Goal: Task Accomplishment & Management: Use online tool/utility

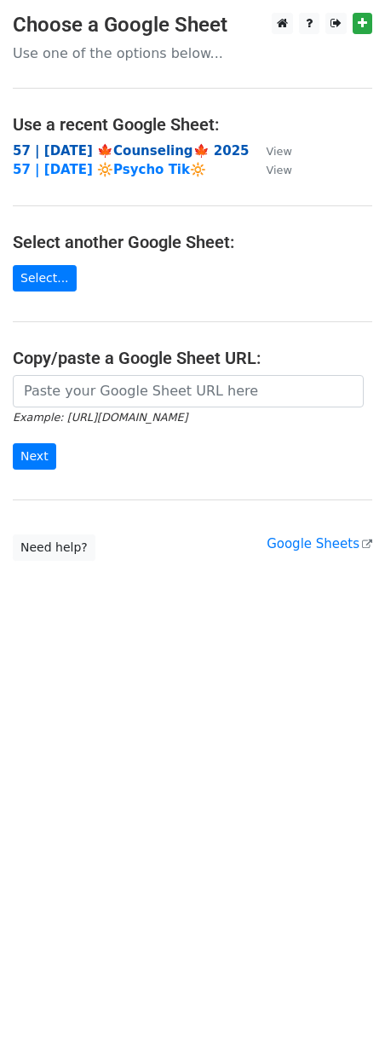
click at [130, 150] on strong "57 | [DATE] 🍁Counseling🍁 2025" at bounding box center [131, 150] width 237 height 15
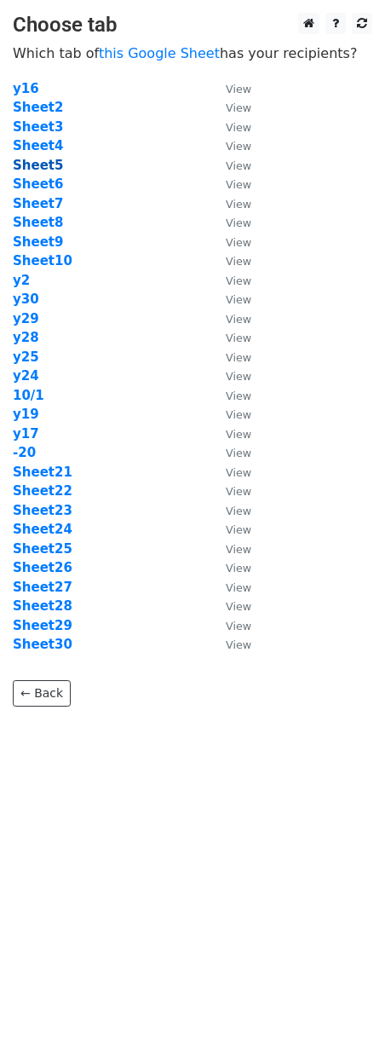
click at [48, 165] on strong "Sheet5" at bounding box center [38, 165] width 50 height 15
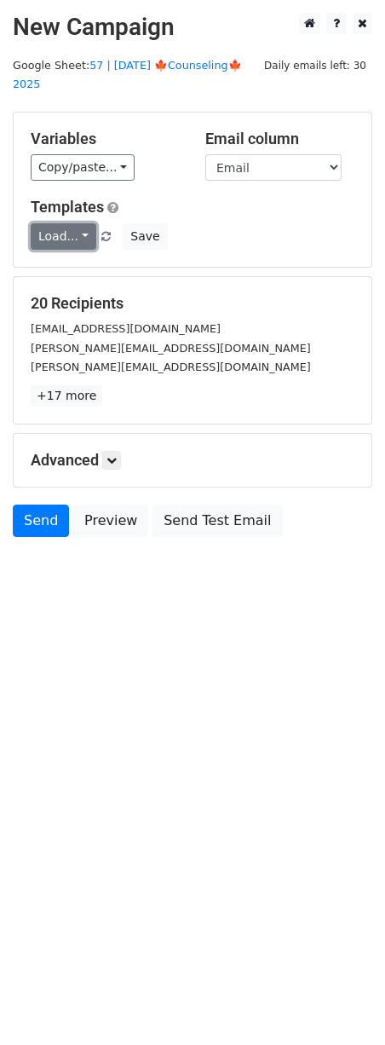
click at [61, 223] on link "Load..." at bounding box center [64, 236] width 66 height 26
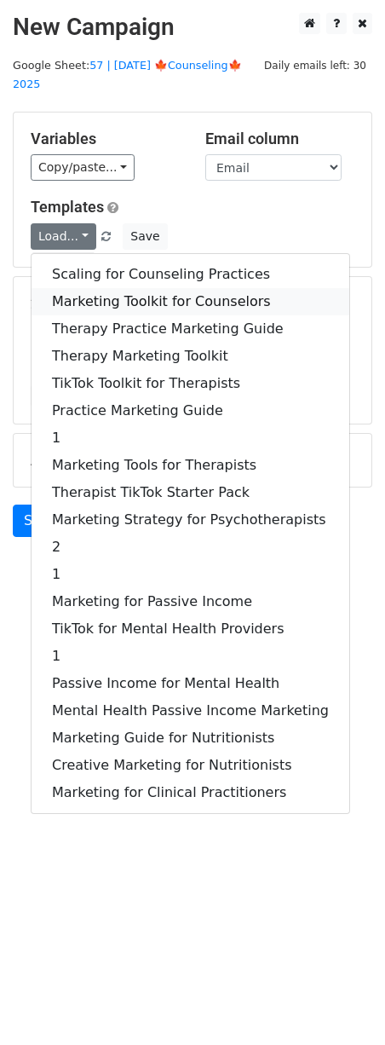
click at [107, 288] on link "Marketing Toolkit for Counselors" at bounding box center [191, 301] width 318 height 27
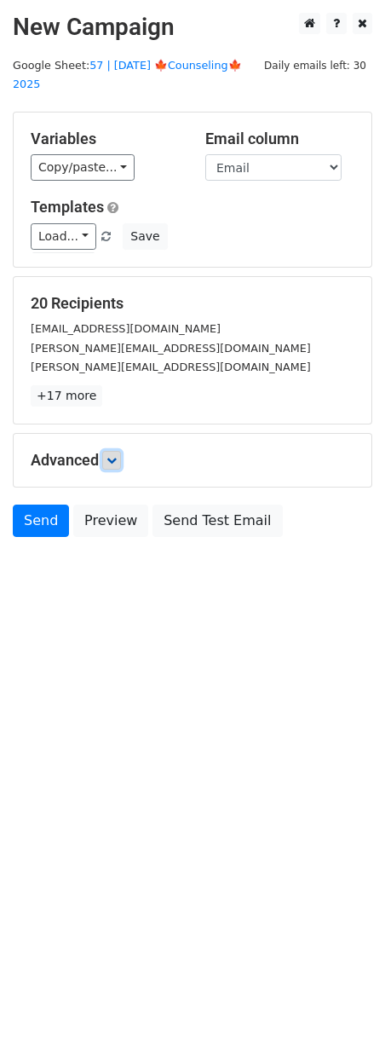
click at [117, 455] on icon at bounding box center [112, 460] width 10 height 10
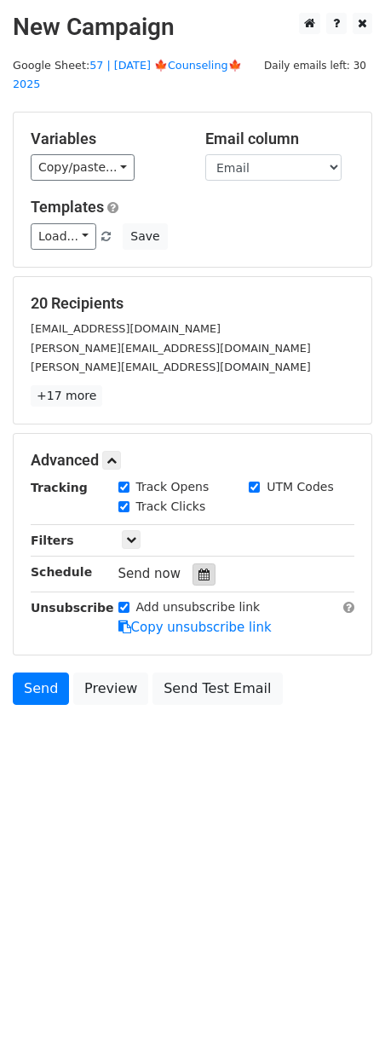
click at [198, 563] on div at bounding box center [204, 574] width 23 height 22
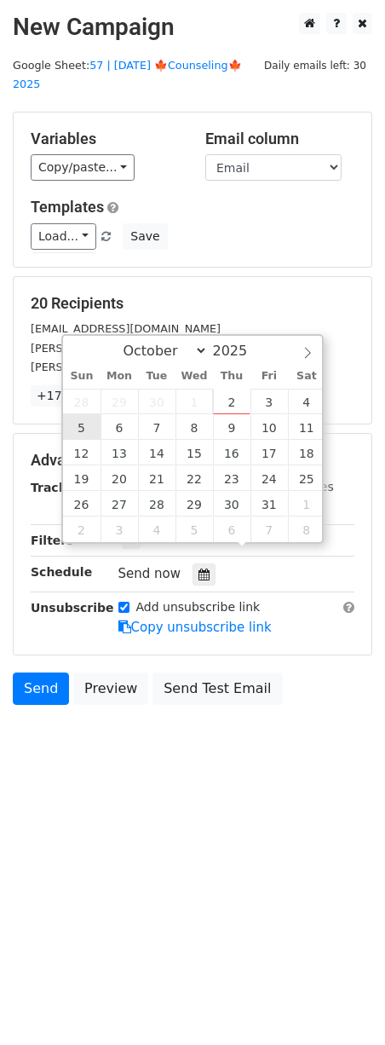
type input "2025-10-05 12:00"
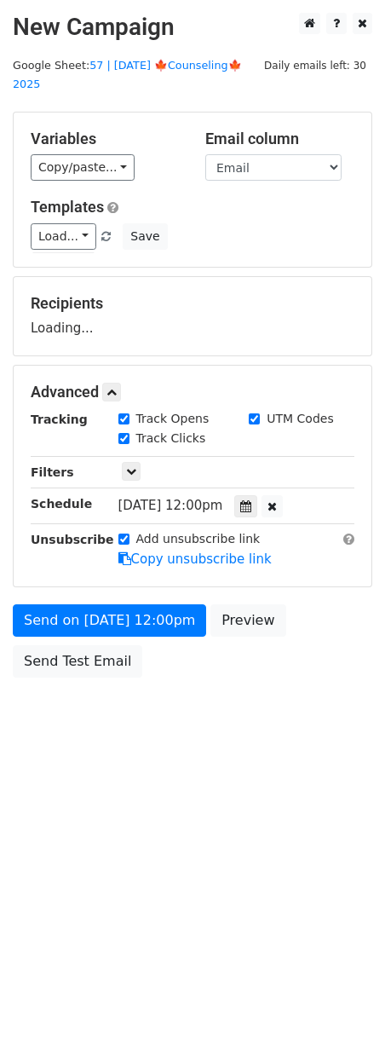
click at [99, 619] on div "Send on Oct 5 at 12:00pm Preview Send Test Email" at bounding box center [192, 645] width 385 height 82
click at [99, 619] on form "Variables Copy/paste... {{Name}} {{Email}} Email column Name Email Templates Lo…" at bounding box center [193, 399] width 360 height 574
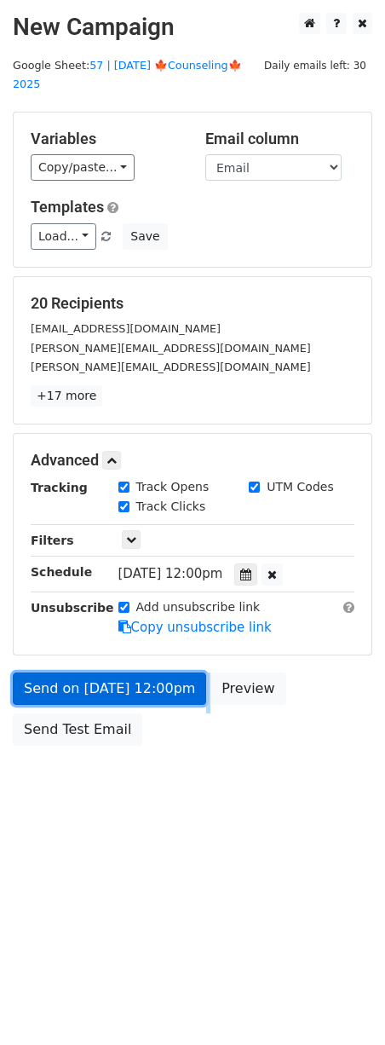
click at [110, 672] on link "Send on Oct 5 at 12:00pm" at bounding box center [109, 688] width 193 height 32
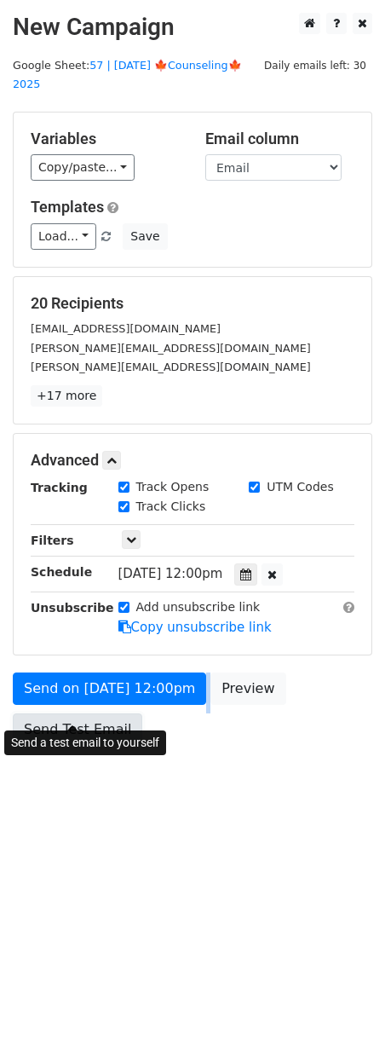
click at [121, 713] on link "Send Test Email" at bounding box center [78, 729] width 130 height 32
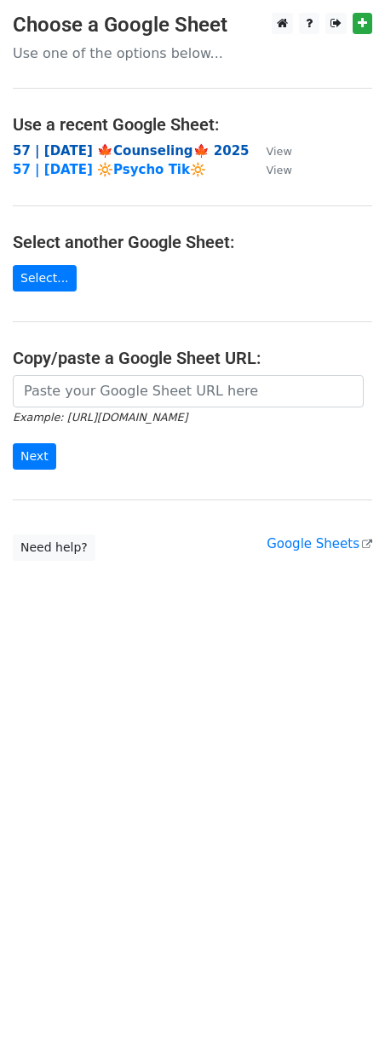
click at [81, 149] on strong "57 | [DATE] 🍁Counseling🍁 2025" at bounding box center [131, 150] width 237 height 15
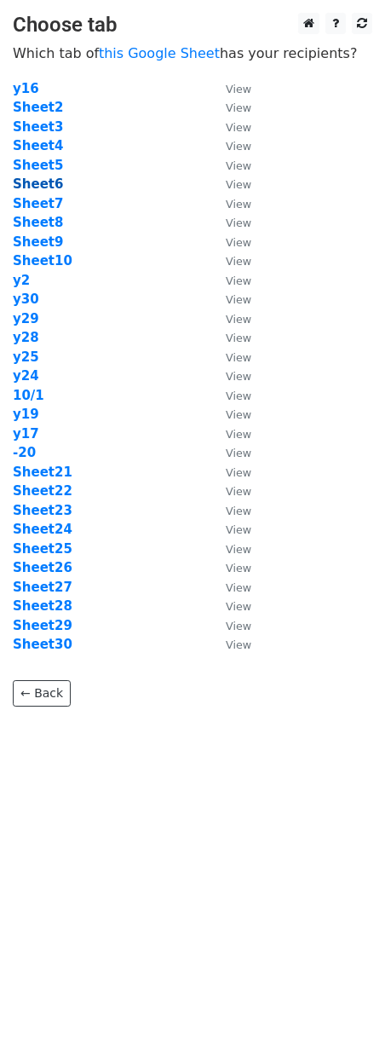
click at [48, 182] on strong "Sheet6" at bounding box center [38, 183] width 50 height 15
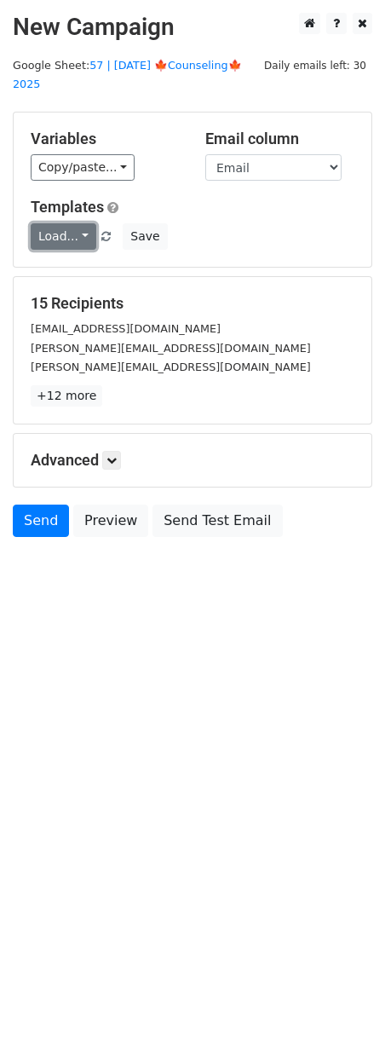
click at [56, 223] on link "Load..." at bounding box center [64, 236] width 66 height 26
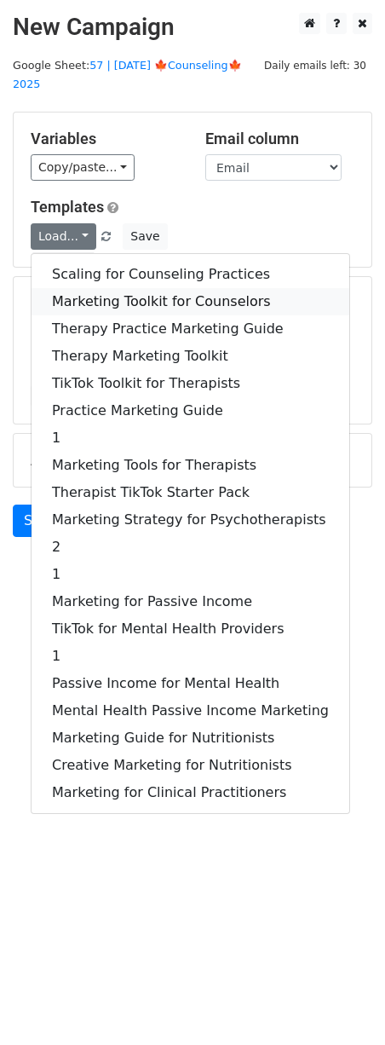
click at [78, 288] on link "Marketing Toolkit for Counselors" at bounding box center [191, 301] width 318 height 27
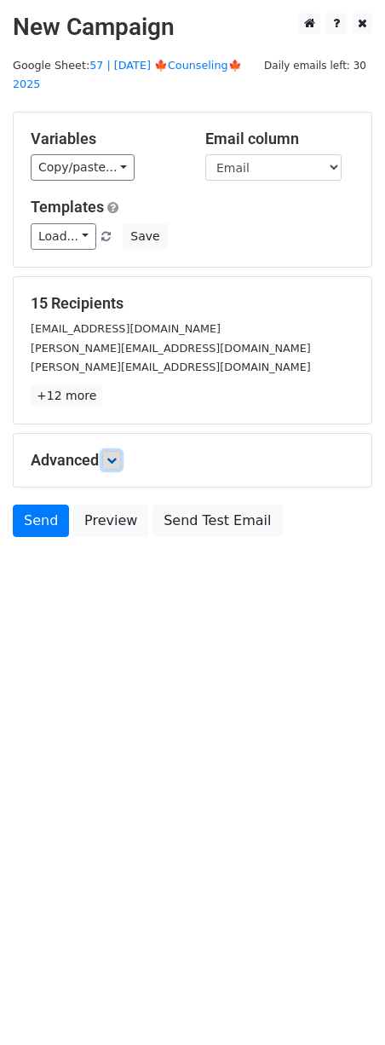
click at [121, 451] on link at bounding box center [111, 460] width 19 height 19
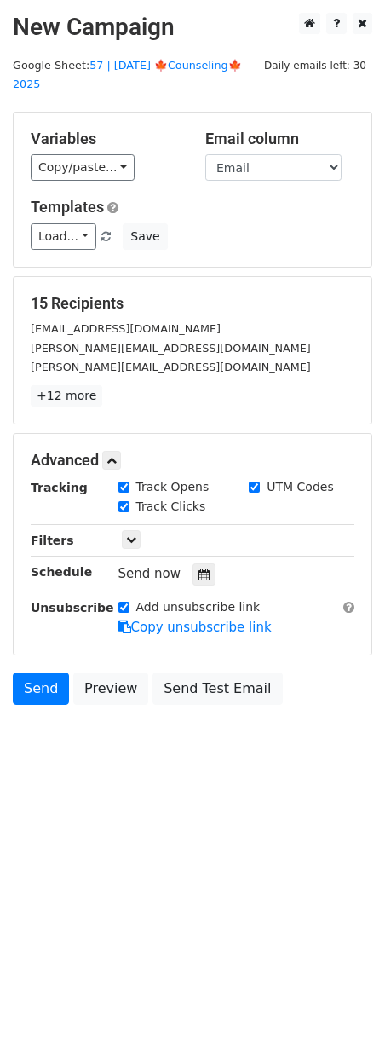
click at [198, 566] on div "Tracking Track Opens UTM Codes Track Clicks Filters Only include spreadsheet ro…" at bounding box center [193, 557] width 324 height 159
click at [199, 568] on icon at bounding box center [204, 574] width 11 height 12
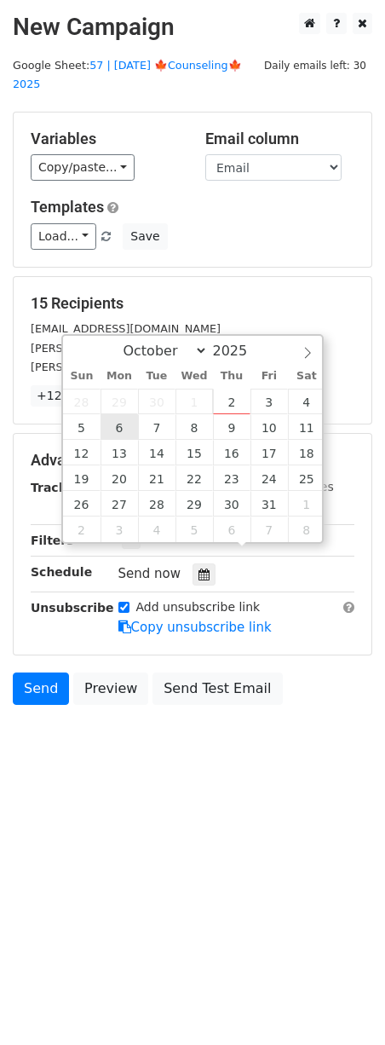
type input "2025-10-06 12:00"
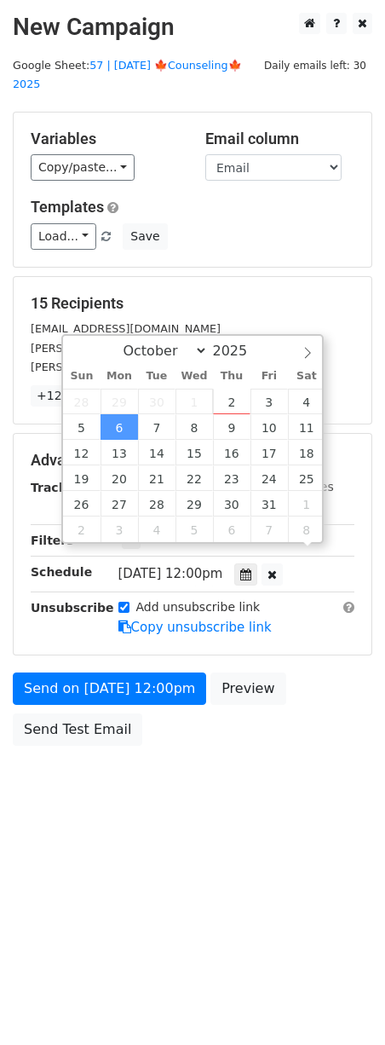
scroll to position [1, 0]
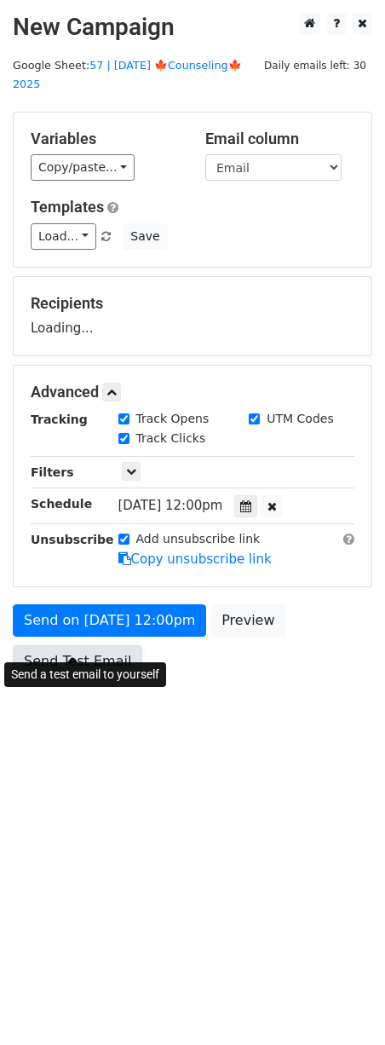
click at [83, 653] on link "Send Test Email" at bounding box center [78, 661] width 130 height 32
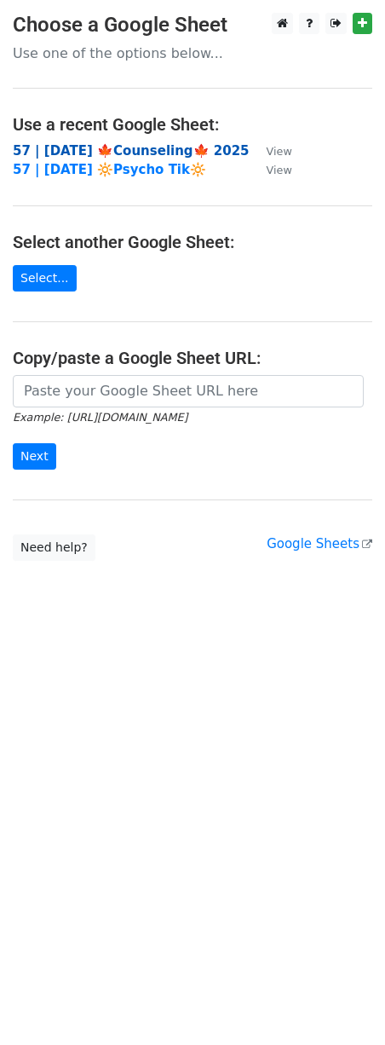
click at [61, 145] on strong "57 | [DATE] 🍁Counseling🍁 2025" at bounding box center [131, 150] width 237 height 15
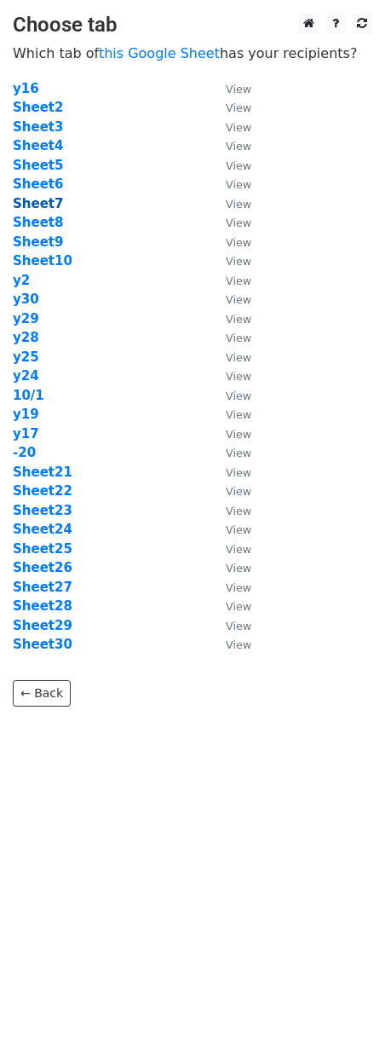
click at [42, 203] on strong "Sheet7" at bounding box center [38, 203] width 50 height 15
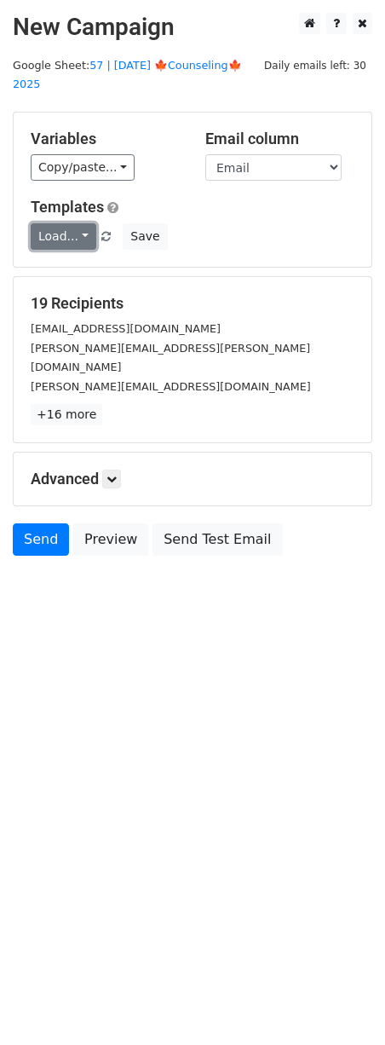
click at [52, 223] on link "Load..." at bounding box center [64, 236] width 66 height 26
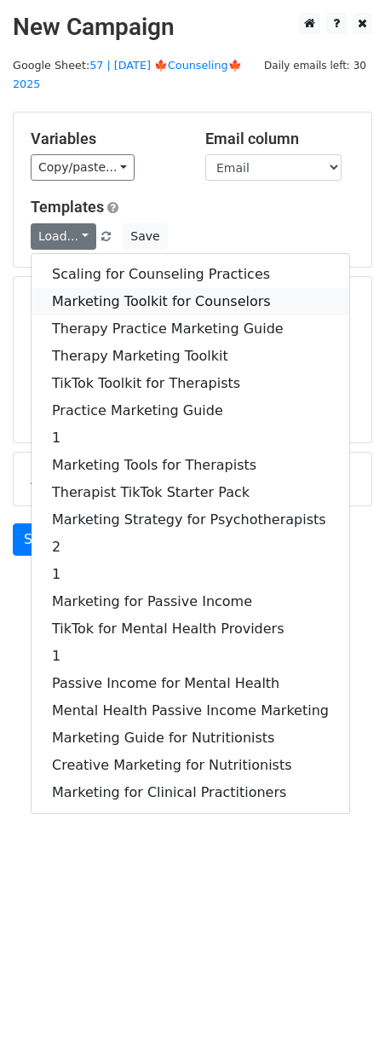
click at [77, 288] on link "Marketing Toolkit for Counselors" at bounding box center [191, 301] width 318 height 27
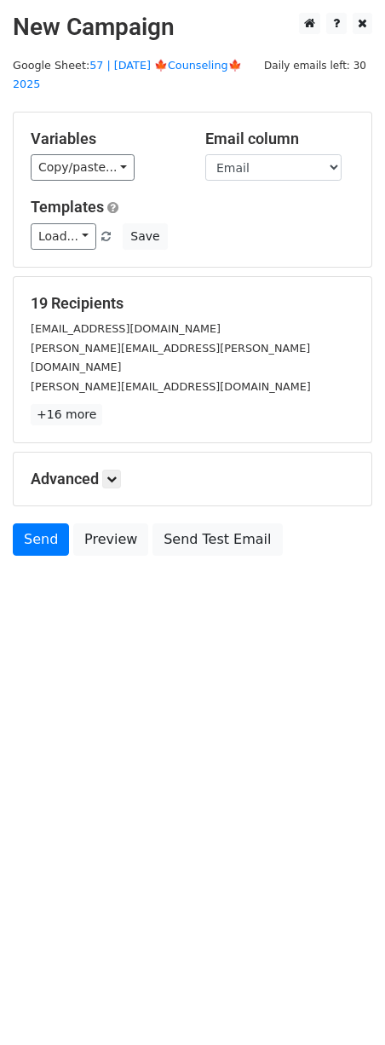
click at [119, 452] on div "Advanced Tracking Track Opens UTM Codes Track Clicks Filters Only include sprea…" at bounding box center [193, 478] width 358 height 53
click at [117, 474] on icon at bounding box center [112, 479] width 10 height 10
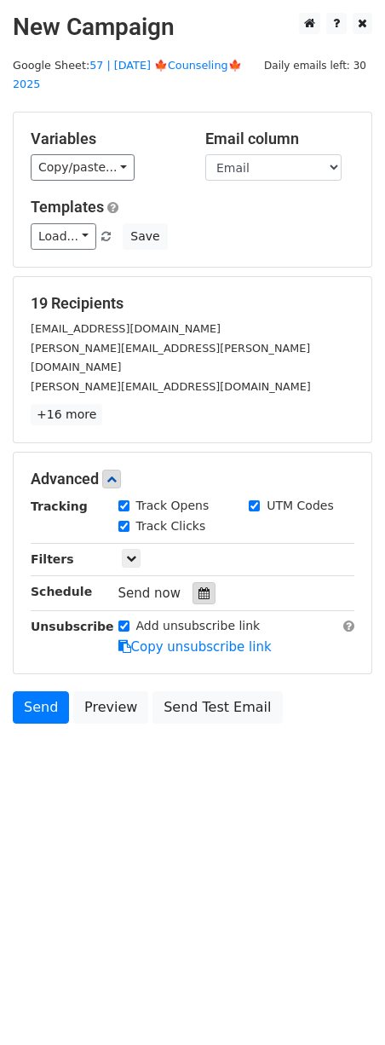
click at [205, 582] on div at bounding box center [204, 593] width 23 height 22
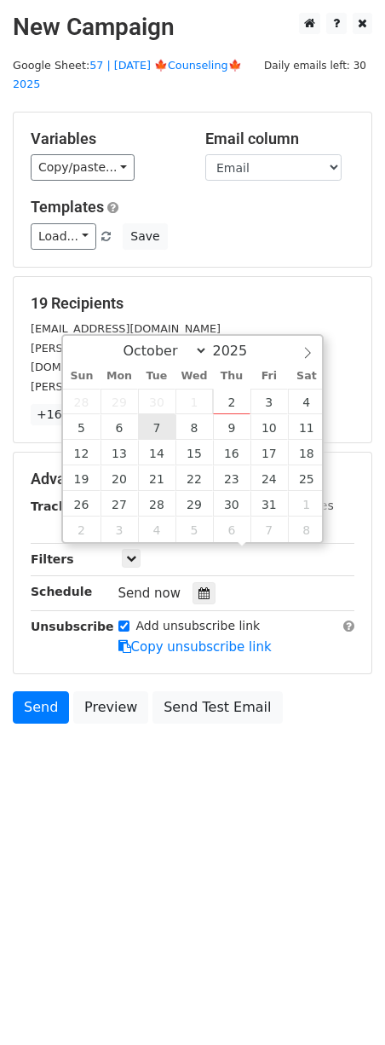
type input "2025-10-07 12:00"
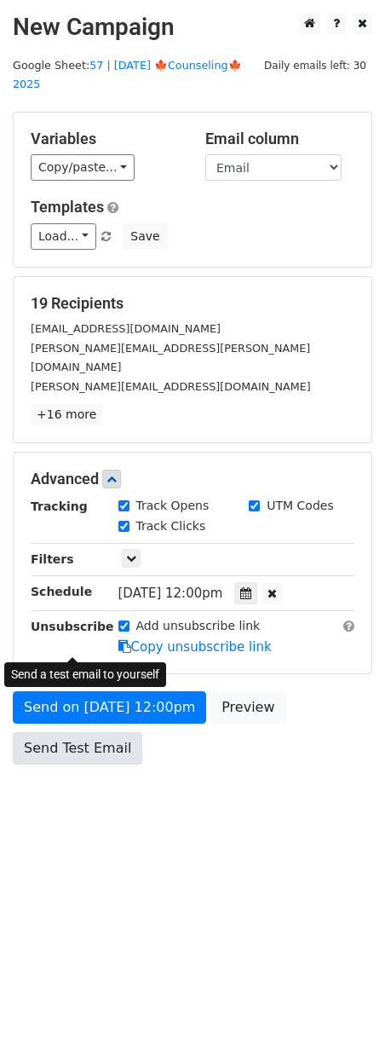
click at [106, 641] on form "Variables Copy/paste... {{Name}} {{Email}} Email column Name Email Templates Lo…" at bounding box center [193, 443] width 360 height 662
click at [66, 732] on link "Send Test Email" at bounding box center [78, 748] width 130 height 32
